Goal: Task Accomplishment & Management: Use online tool/utility

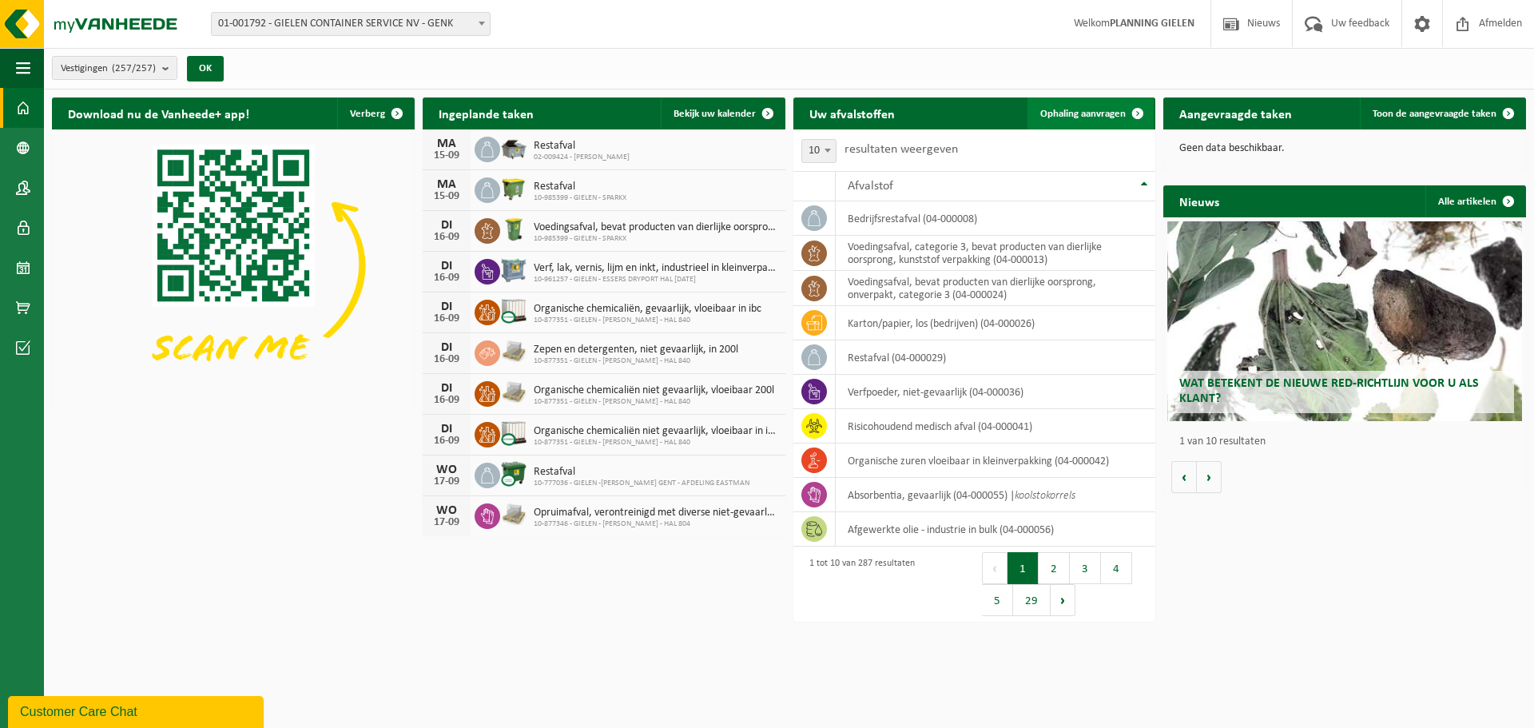
click at [1076, 112] on span "Ophaling aanvragen" at bounding box center [1082, 114] width 85 height 10
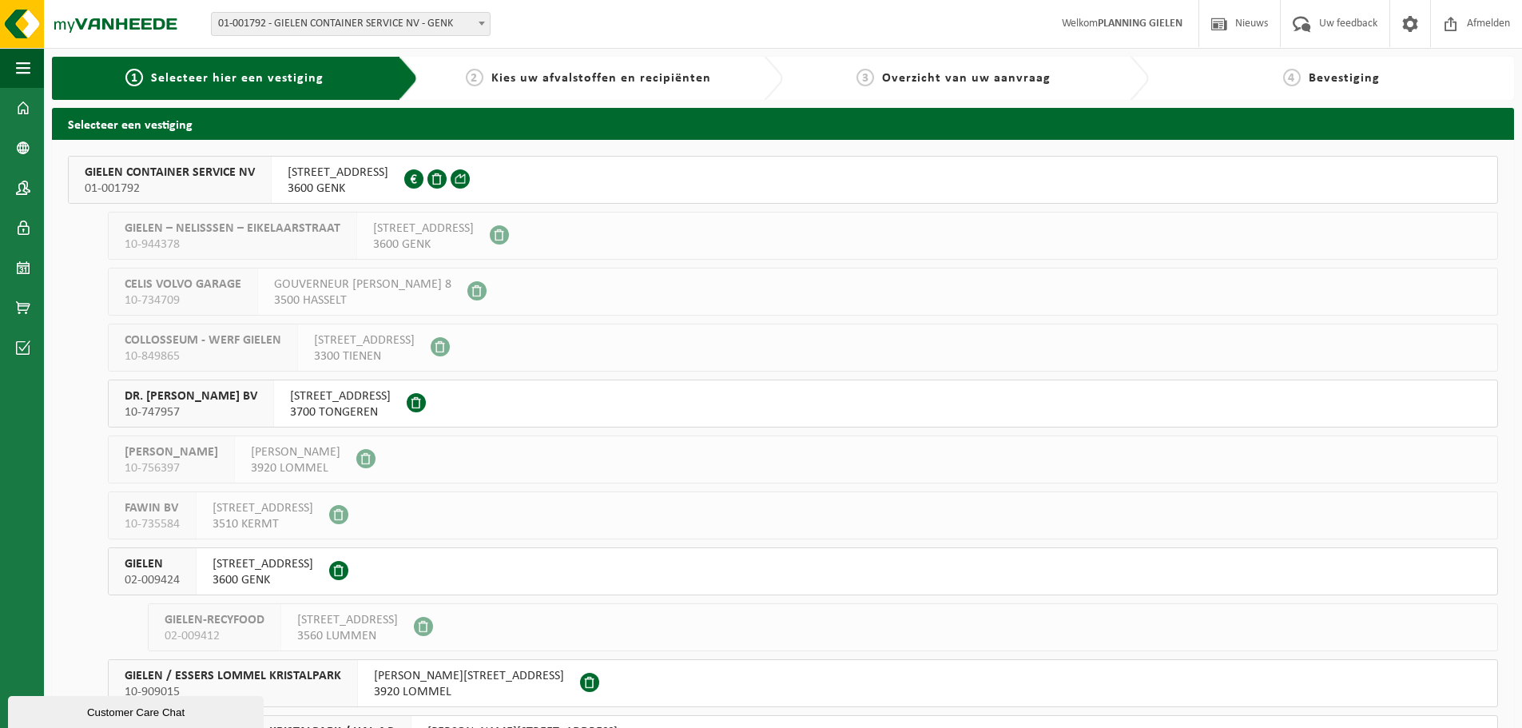
click at [181, 170] on span "GIELEN CONTAINER SERVICE NV" at bounding box center [170, 173] width 170 height 16
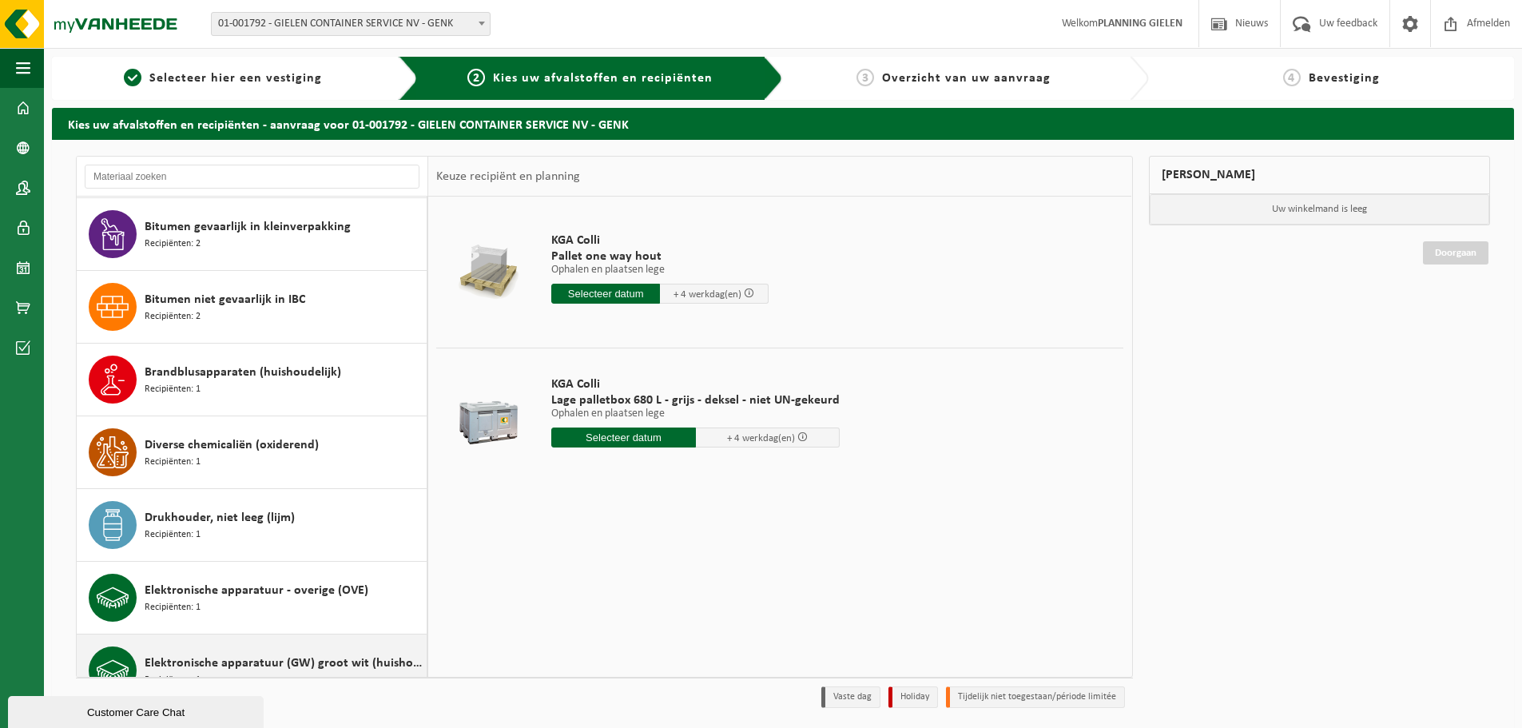
scroll to position [1278, 0]
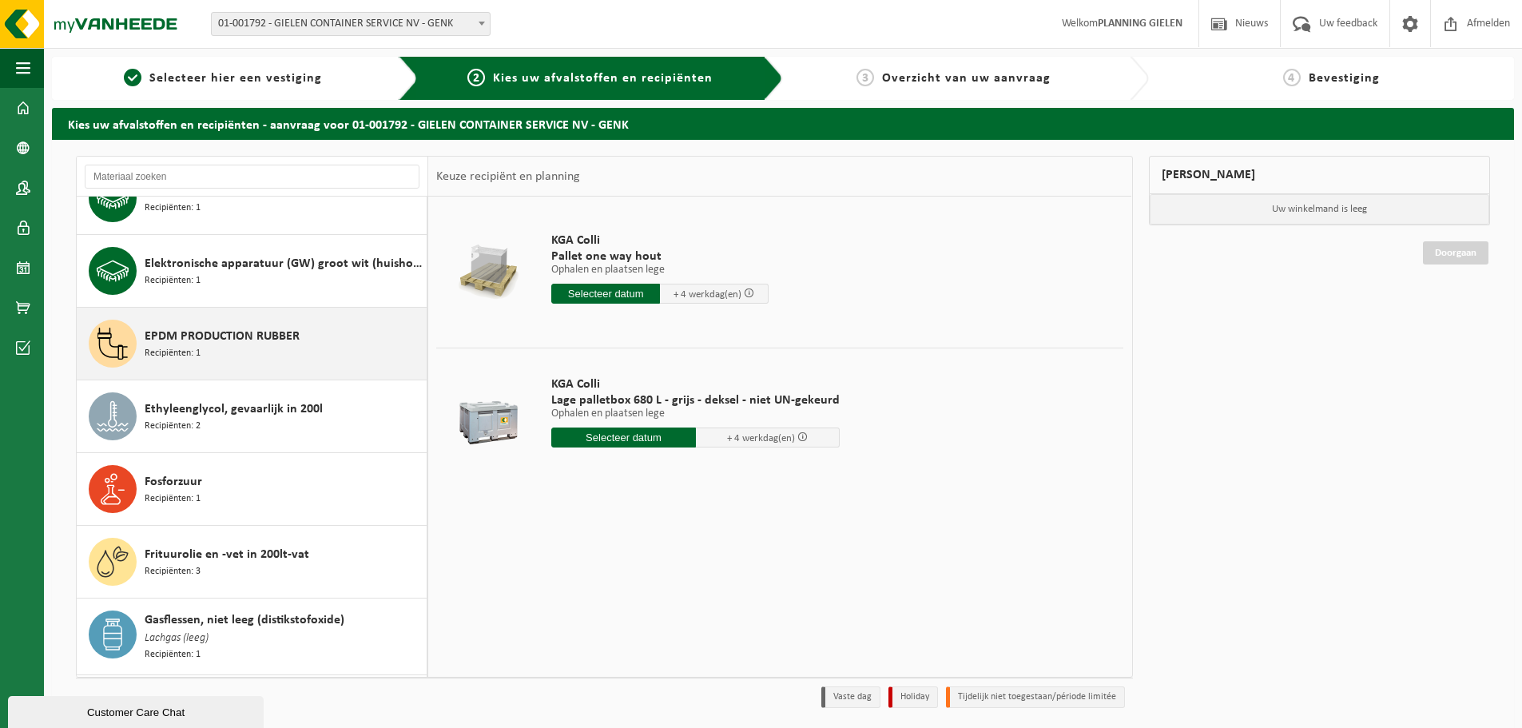
click at [212, 344] on div "EPDM PRODUCTION RUBBER Recipiënten: 1" at bounding box center [284, 344] width 278 height 48
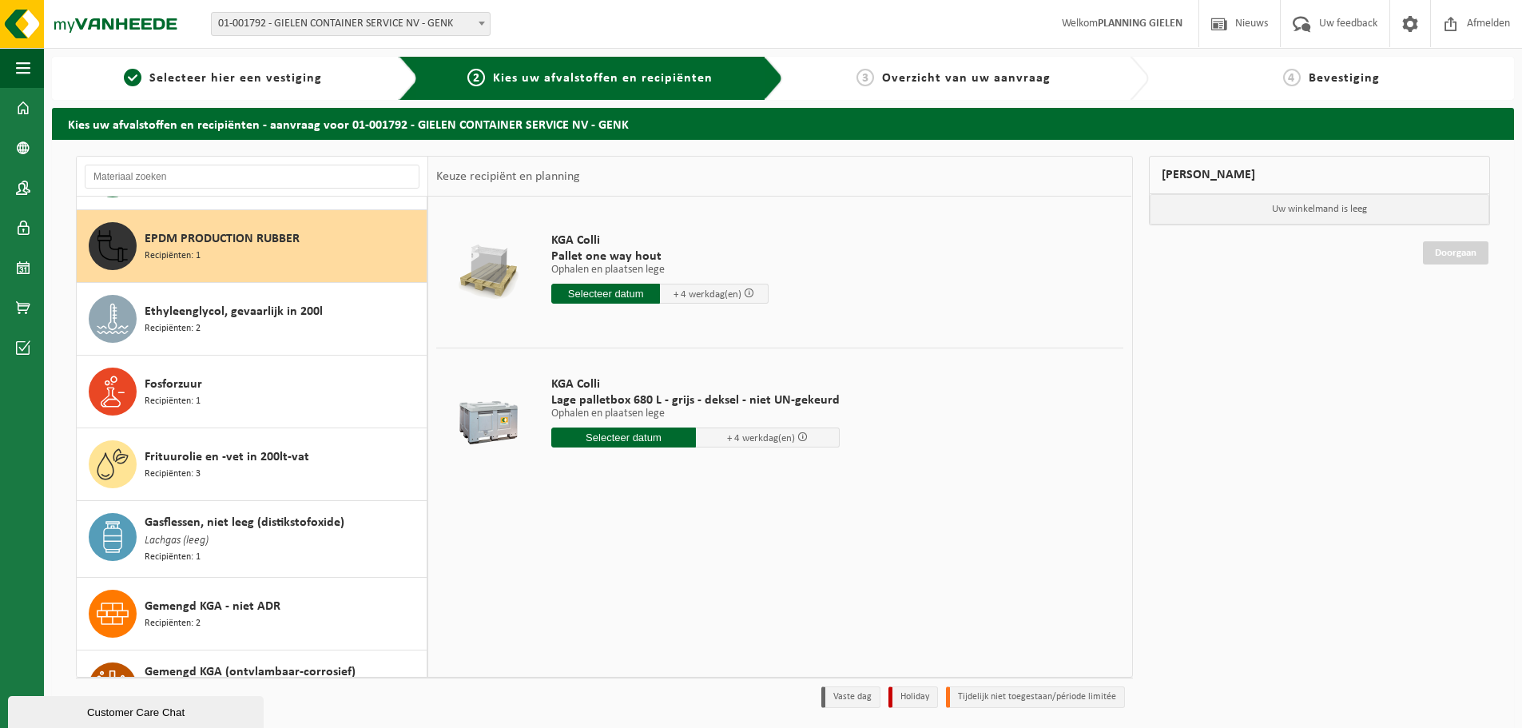
scroll to position [1384, 0]
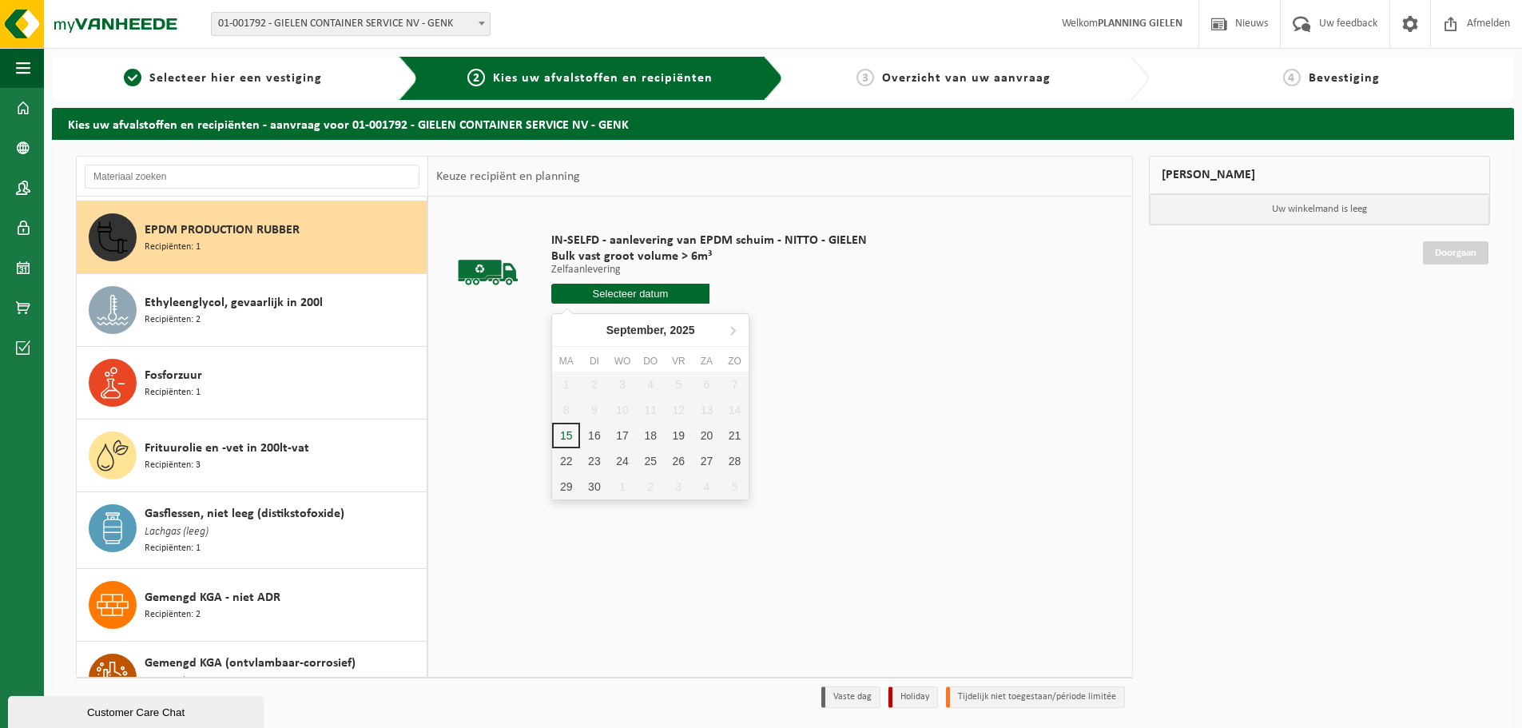
click at [656, 298] on input "text" at bounding box center [630, 294] width 158 height 20
click at [598, 440] on div "16" at bounding box center [594, 436] width 28 height 26
type input "Van 2025-09-16"
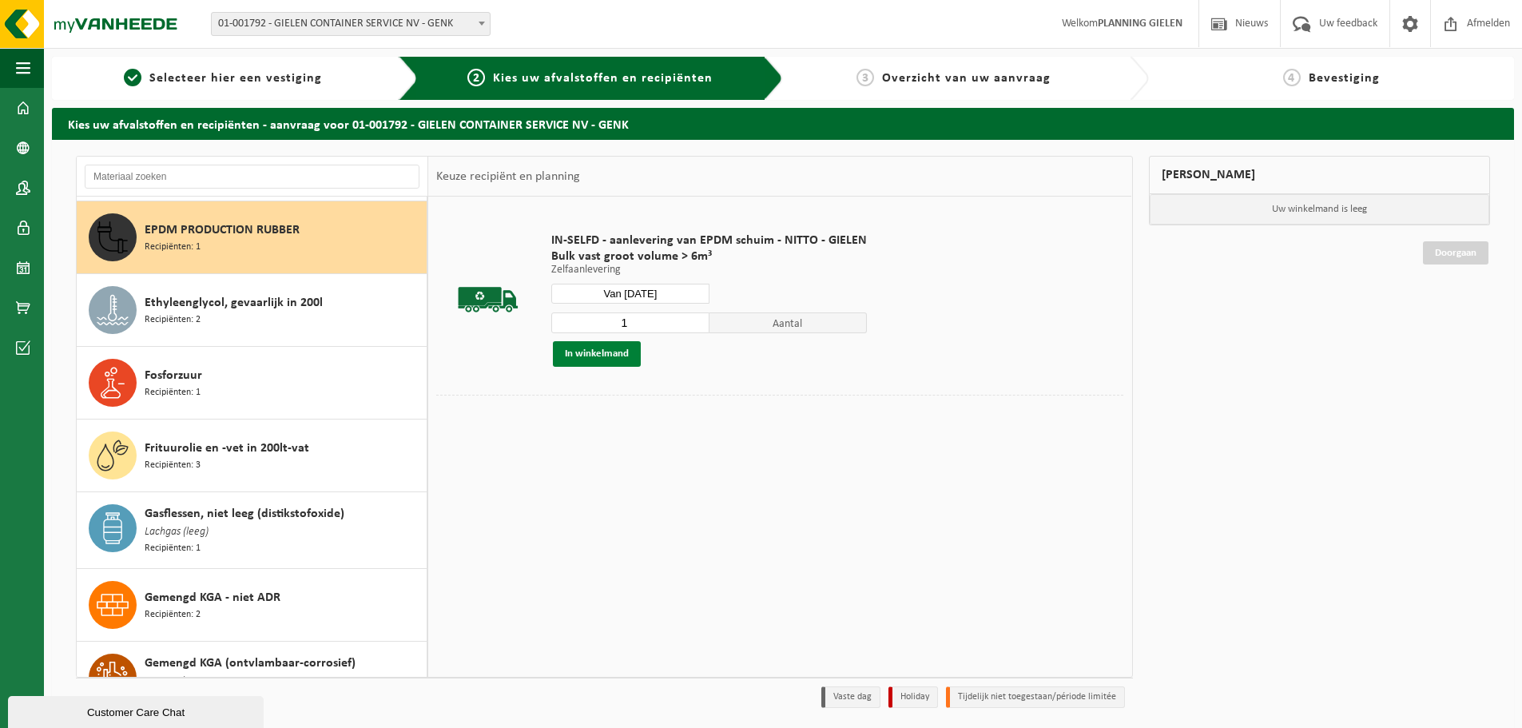
click at [616, 345] on button "In winkelmand" at bounding box center [597, 354] width 88 height 26
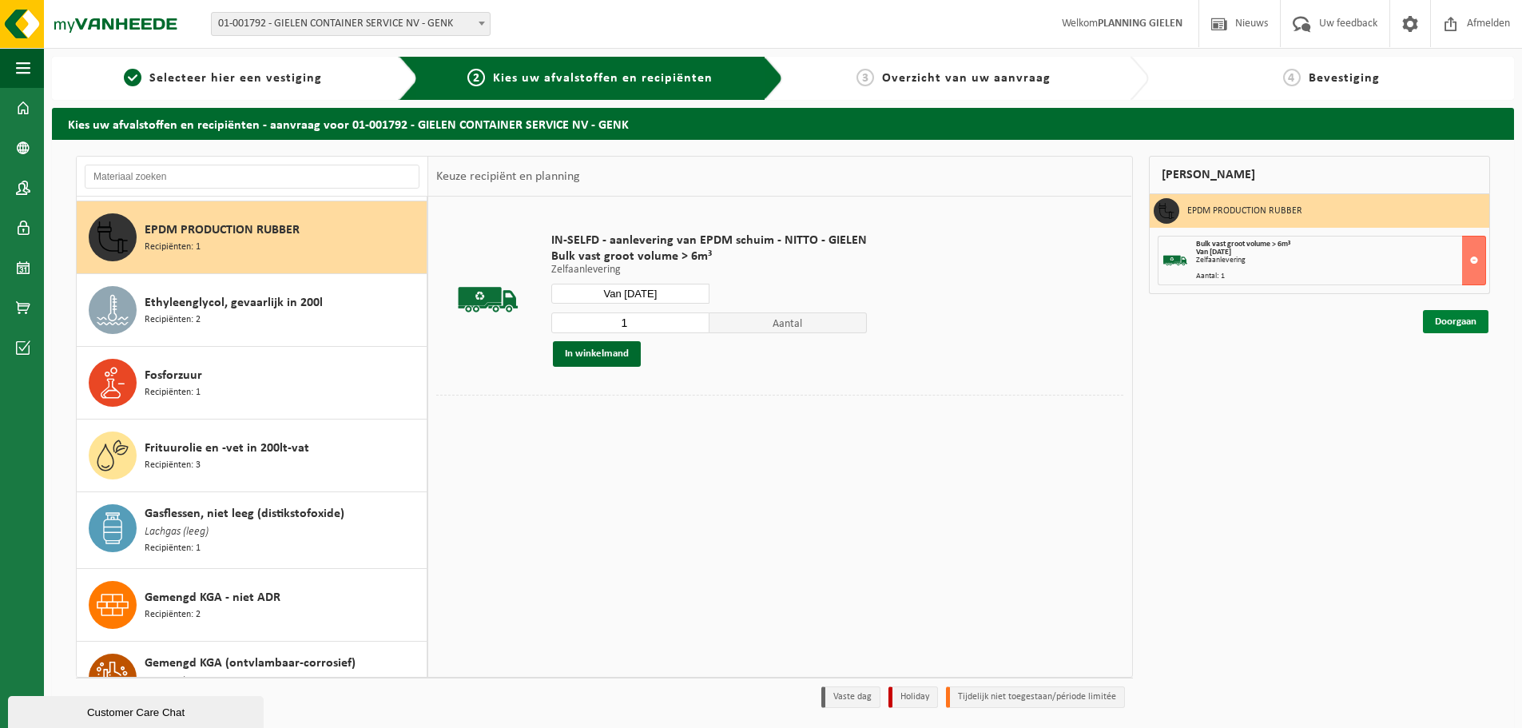
click at [1458, 326] on link "Doorgaan" at bounding box center [1455, 321] width 65 height 23
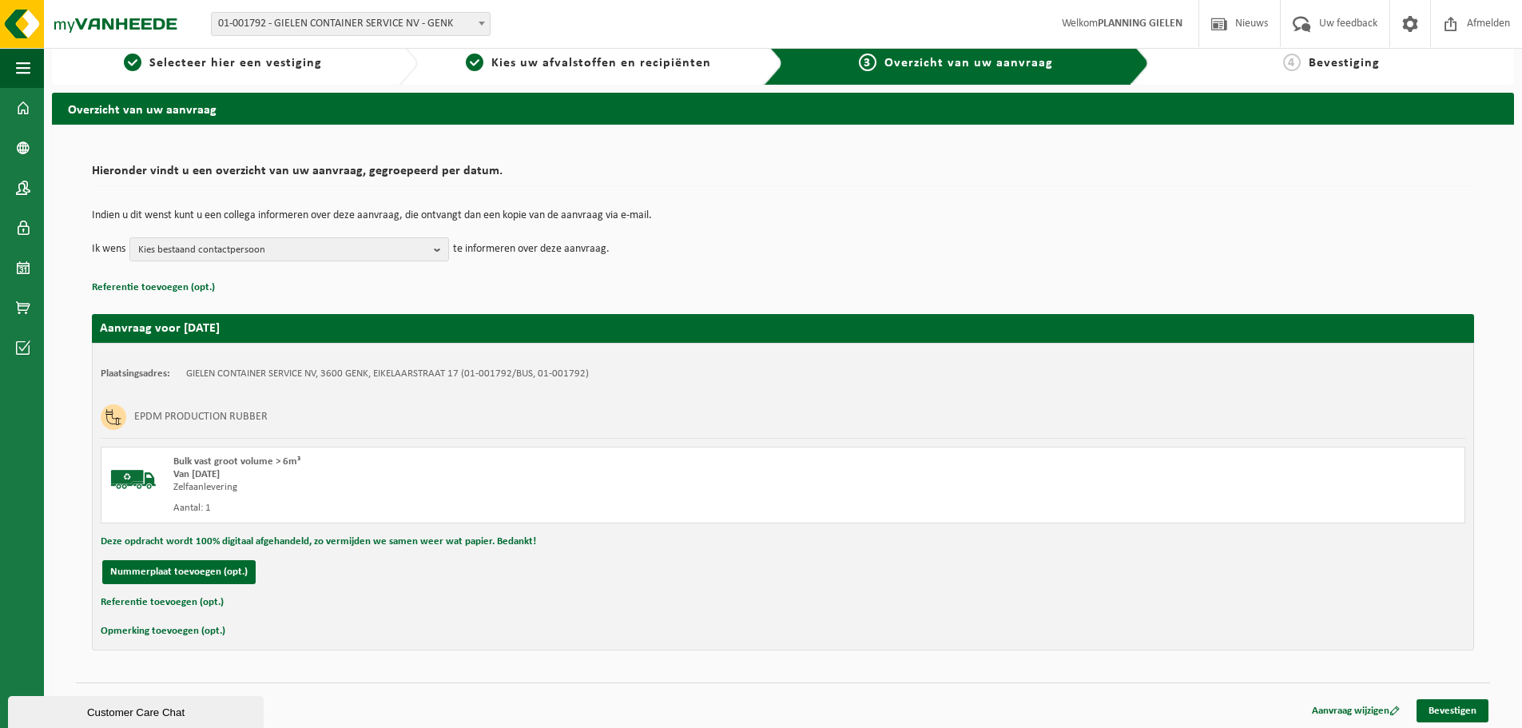
scroll to position [18, 0]
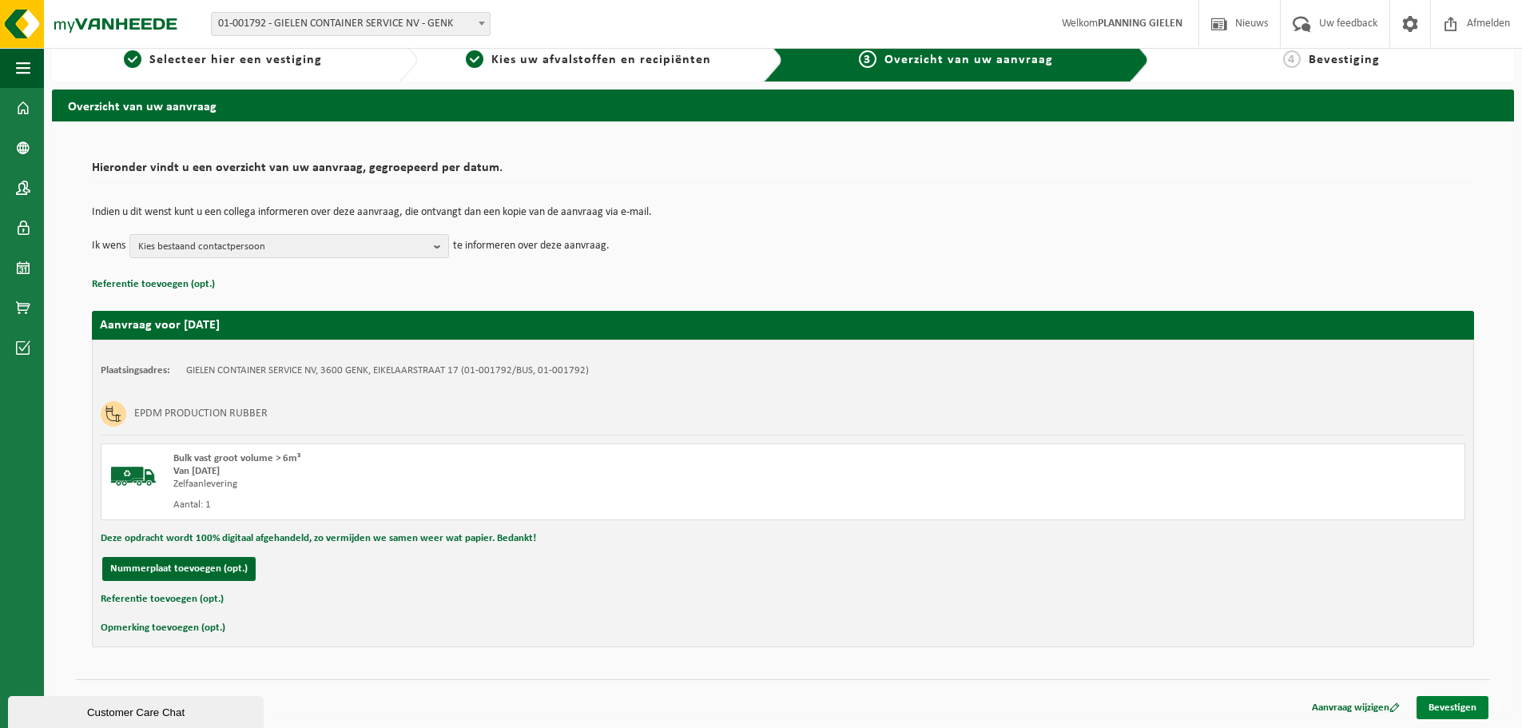
click at [1450, 703] on link "Bevestigen" at bounding box center [1452, 707] width 72 height 23
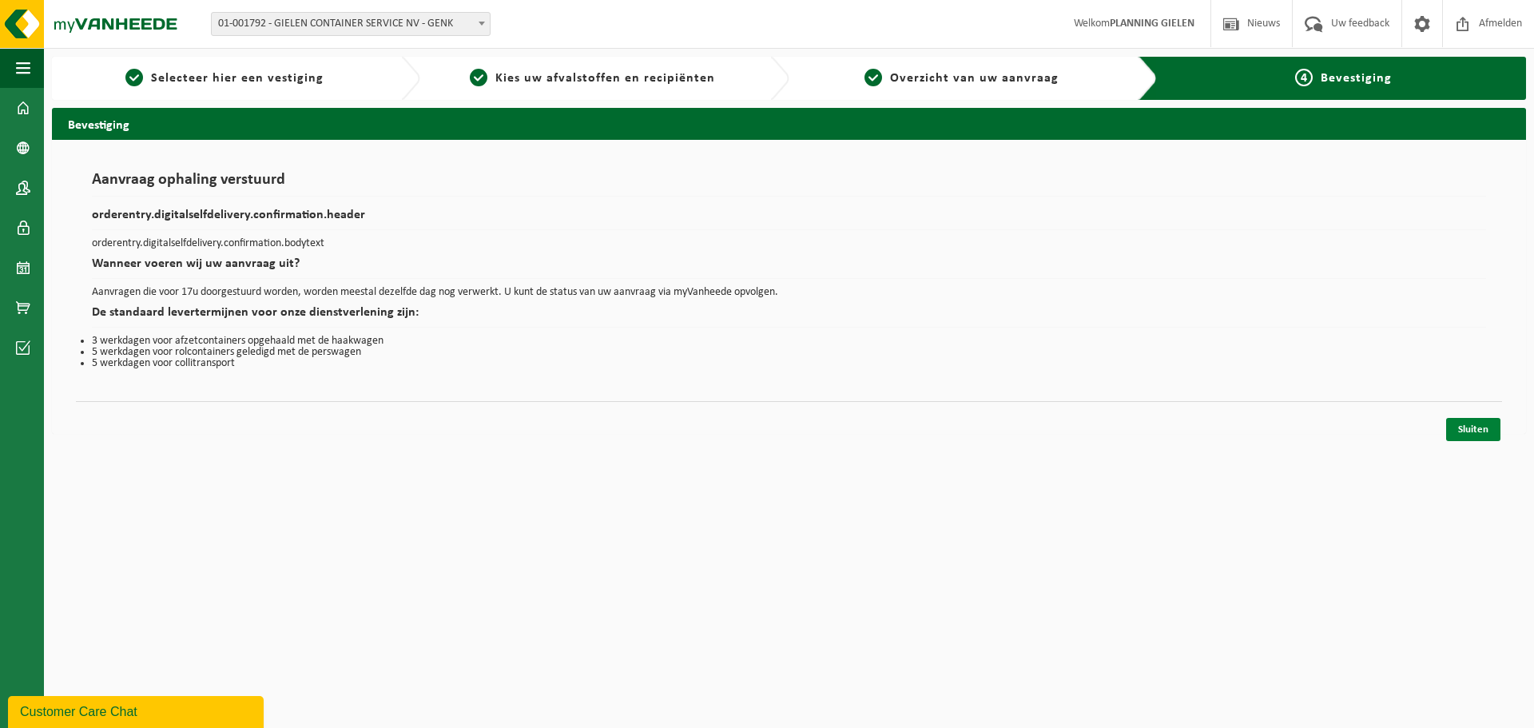
click at [1479, 423] on link "Sluiten" at bounding box center [1473, 429] width 54 height 23
